Goal: Information Seeking & Learning: Learn about a topic

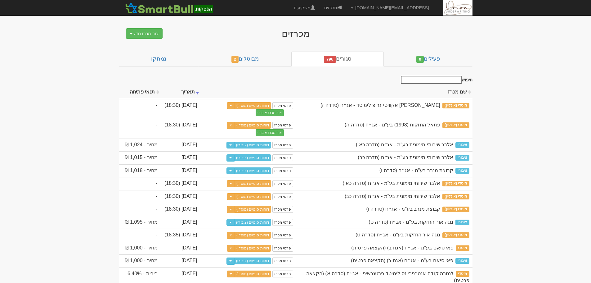
scroll to position [93, 0]
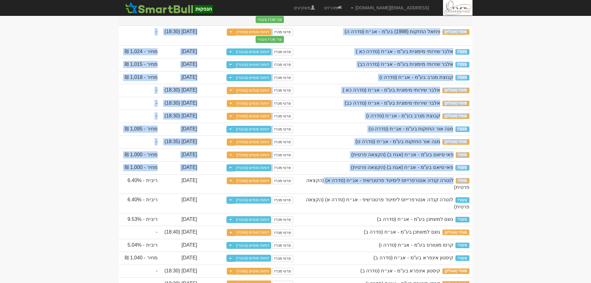
drag, startPoint x: 399, startPoint y: 205, endPoint x: 428, endPoint y: 20, distance: 186.8
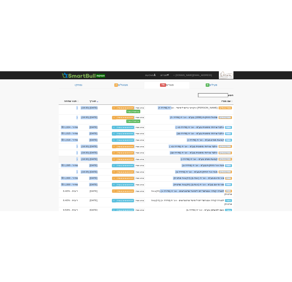
scroll to position [62, 0]
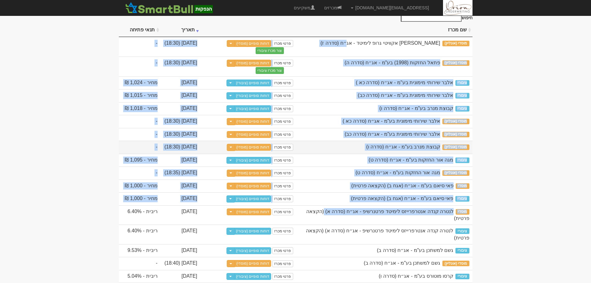
click at [408, 154] on td "מוסדי (אונליין) קבוצת מנרב בע"מ - אג״ח (סדרה ו)" at bounding box center [384, 146] width 176 height 13
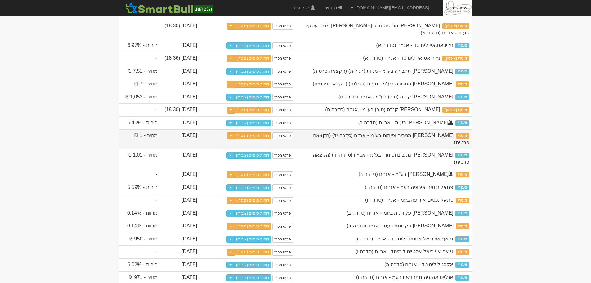
scroll to position [868, 0]
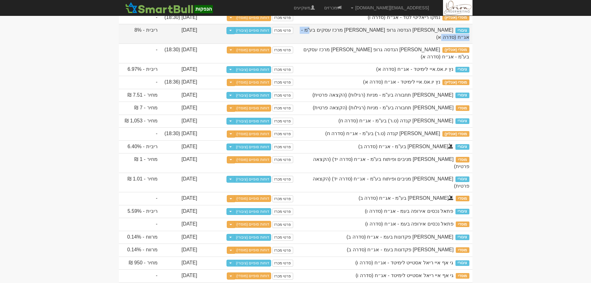
drag, startPoint x: 375, startPoint y: 105, endPoint x: 411, endPoint y: 108, distance: 36.4
click at [411, 41] on div "ליאם הנדסה גרופ חריש מרכז עסקים בע"מ - אג״ח (סדרה א)" at bounding box center [384, 34] width 170 height 14
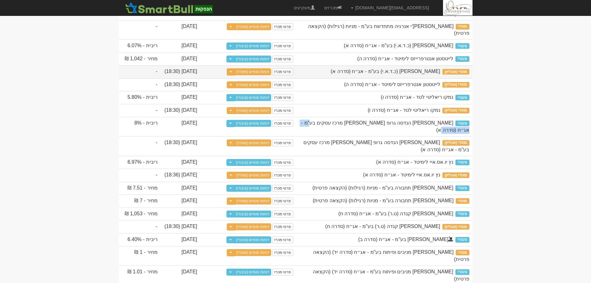
scroll to position [775, 0]
drag, startPoint x: 284, startPoint y: 81, endPoint x: 489, endPoint y: 69, distance: 206.0
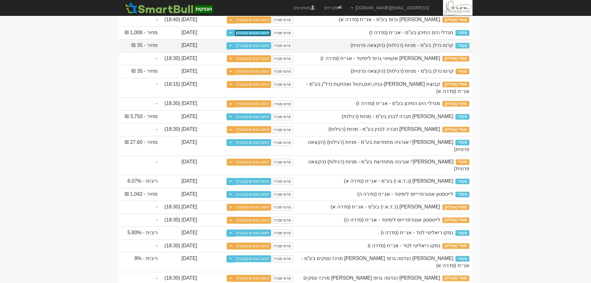
scroll to position [651, 0]
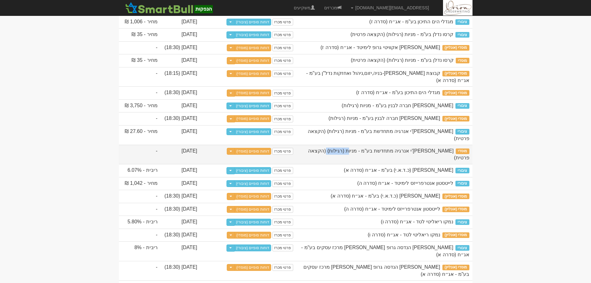
drag, startPoint x: 439, startPoint y: 215, endPoint x: 412, endPoint y: 215, distance: 26.4
click at [412, 160] on span "אקונרג'י אנרגיה מתחדשת בע"מ - מניות (רגילות) (הקצאה פרטית)" at bounding box center [388, 154] width 161 height 12
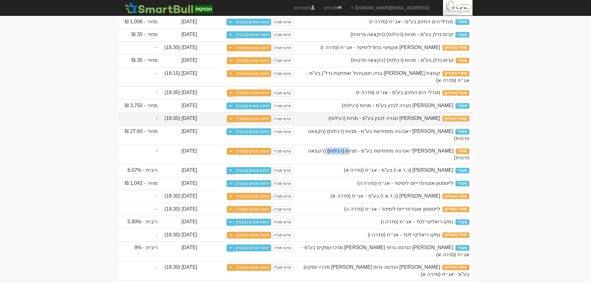
drag, startPoint x: 425, startPoint y: 183, endPoint x: 381, endPoint y: 182, distance: 44.4
click at [381, 121] on span "עמרם אברהם חברה לבנין בע"מ - מניות (רגילות)" at bounding box center [384, 117] width 112 height 5
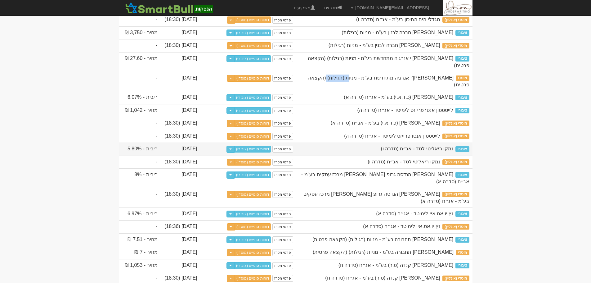
scroll to position [713, 0]
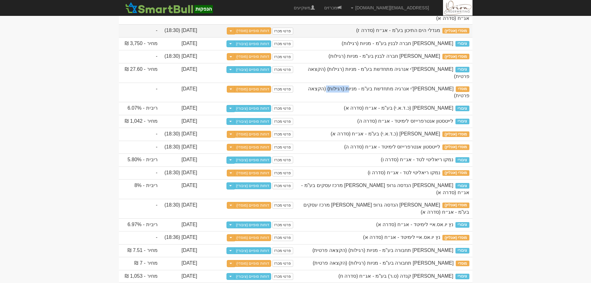
drag, startPoint x: 418, startPoint y: 90, endPoint x: 402, endPoint y: 87, distance: 15.7
click at [402, 33] on span "מגדלי הים התיכון בע"מ - אג״ח (סדרה ז)" at bounding box center [398, 30] width 84 height 5
click at [398, 33] on span "מגדלי הים התיכון בע"מ - אג״ח (סדרה ז)" at bounding box center [398, 30] width 84 height 5
drag, startPoint x: 397, startPoint y: 90, endPoint x: 406, endPoint y: 92, distance: 9.5
click at [406, 33] on span "מגדלי הים התיכון בע"מ - אג״ח (סדרה ז)" at bounding box center [398, 30] width 84 height 5
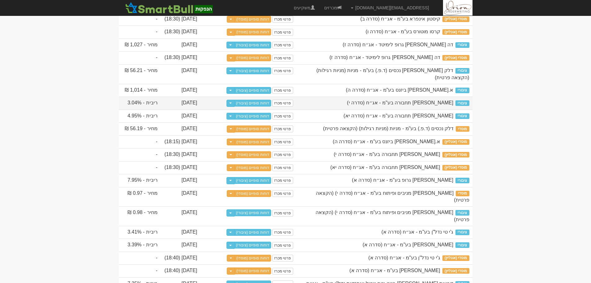
scroll to position [341, 0]
